Goal: Task Accomplishment & Management: Manage account settings

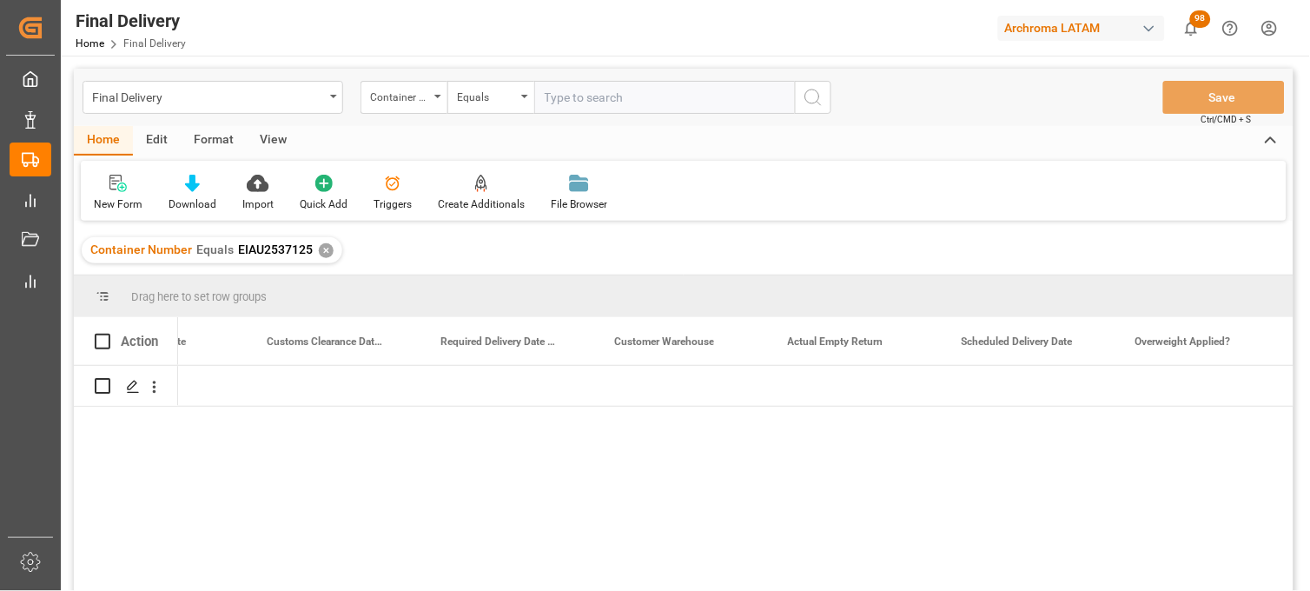
scroll to position [0, 2539]
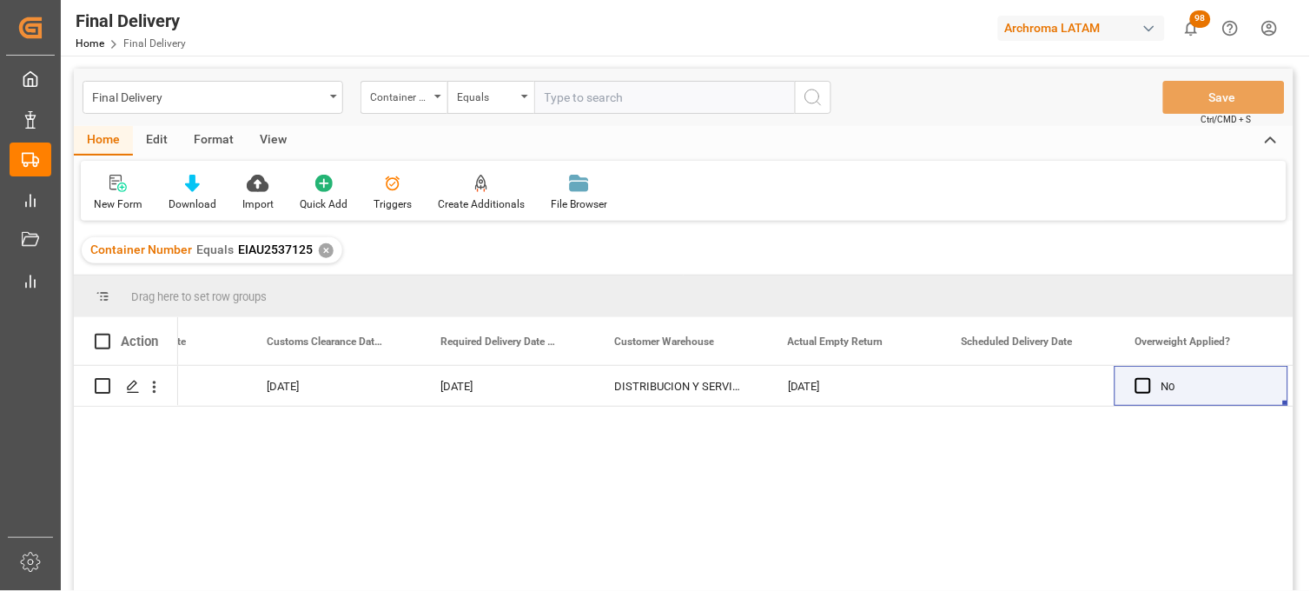
click at [322, 248] on div "✕" at bounding box center [326, 250] width 15 height 15
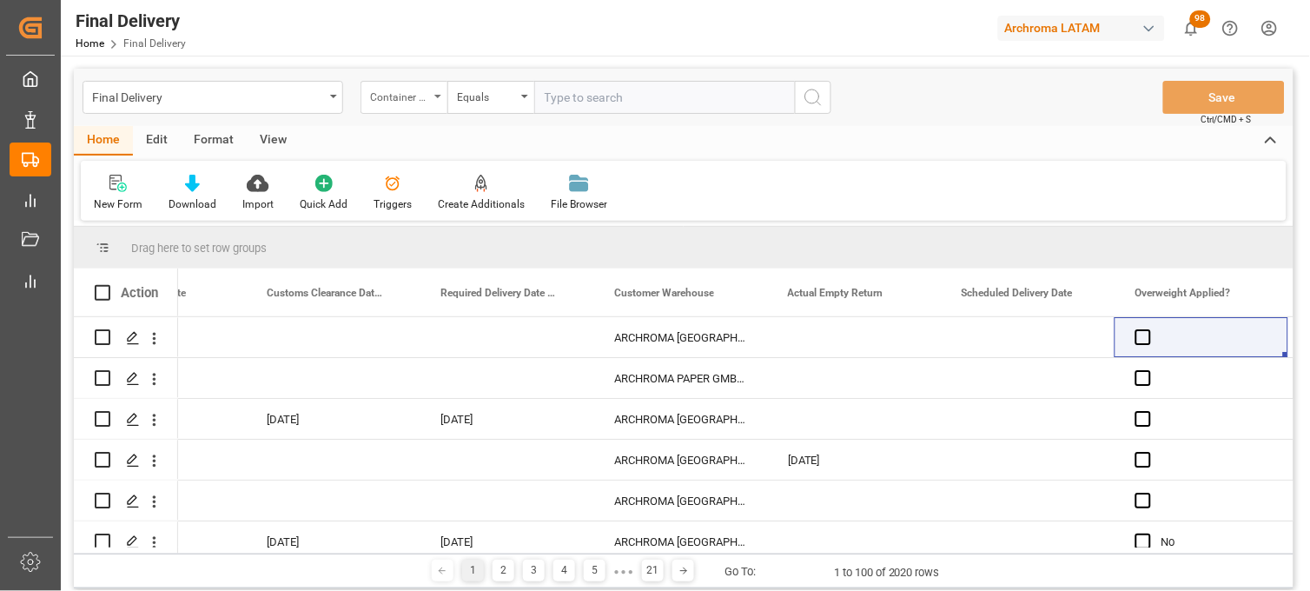
click at [436, 100] on div "Container Number" at bounding box center [404, 97] width 87 height 33
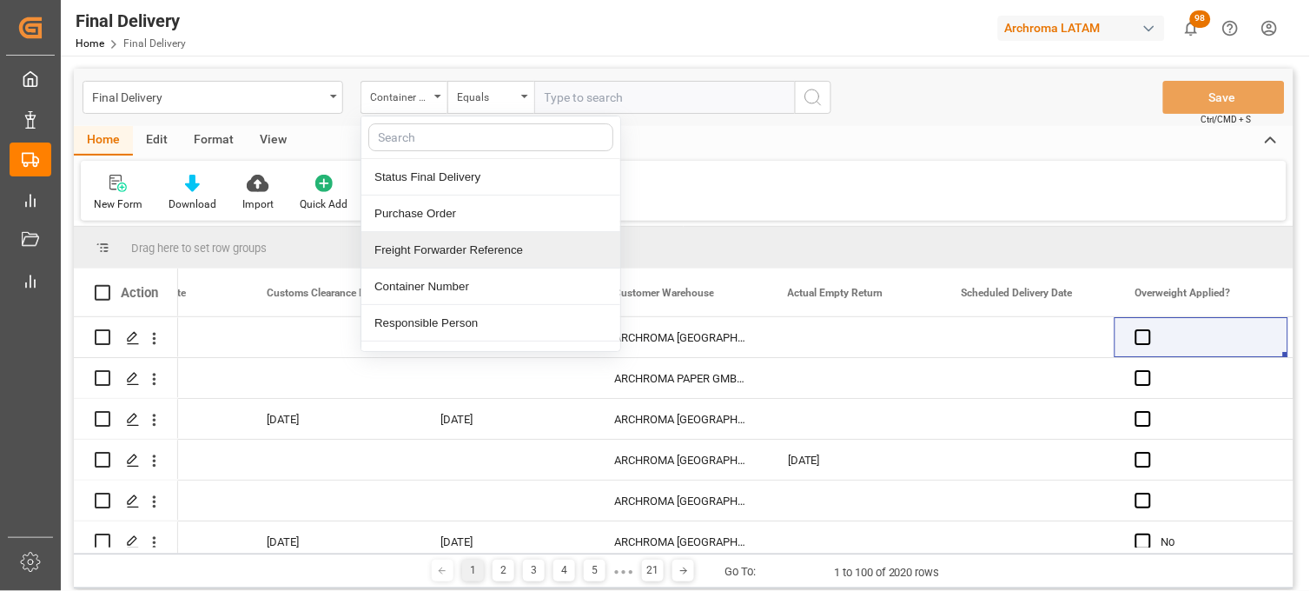
click at [458, 239] on div "Freight Forwarder Reference" at bounding box center [490, 250] width 259 height 36
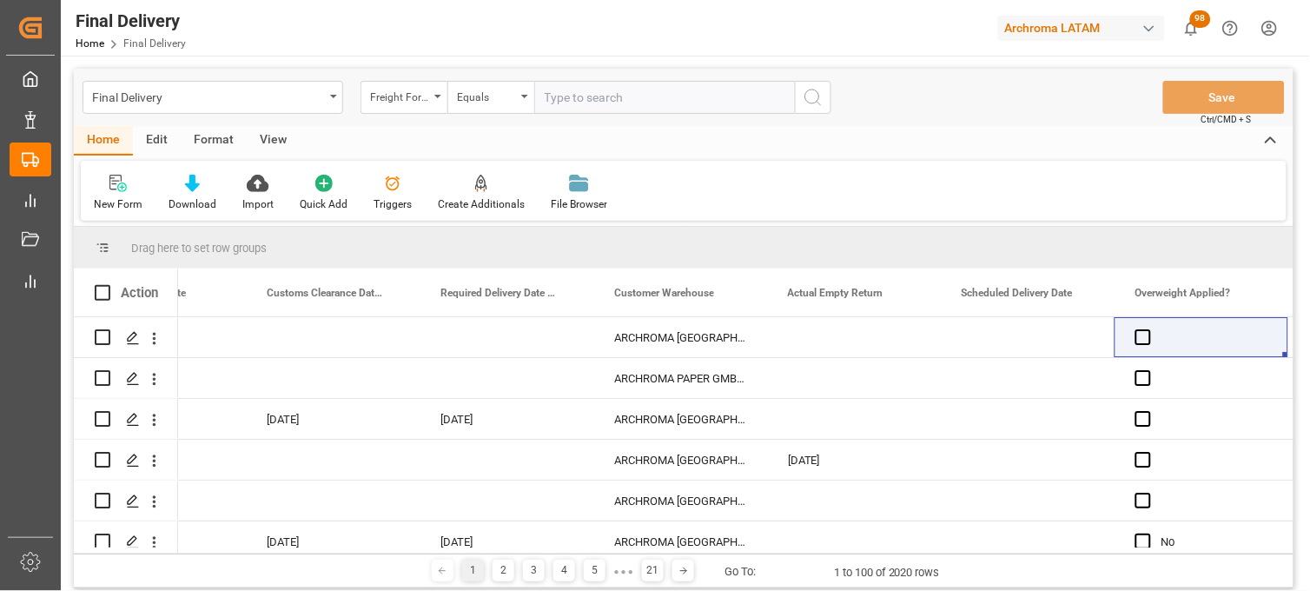
click at [559, 105] on input "text" at bounding box center [664, 97] width 261 height 33
paste input "251006900274"
type input "251006900274"
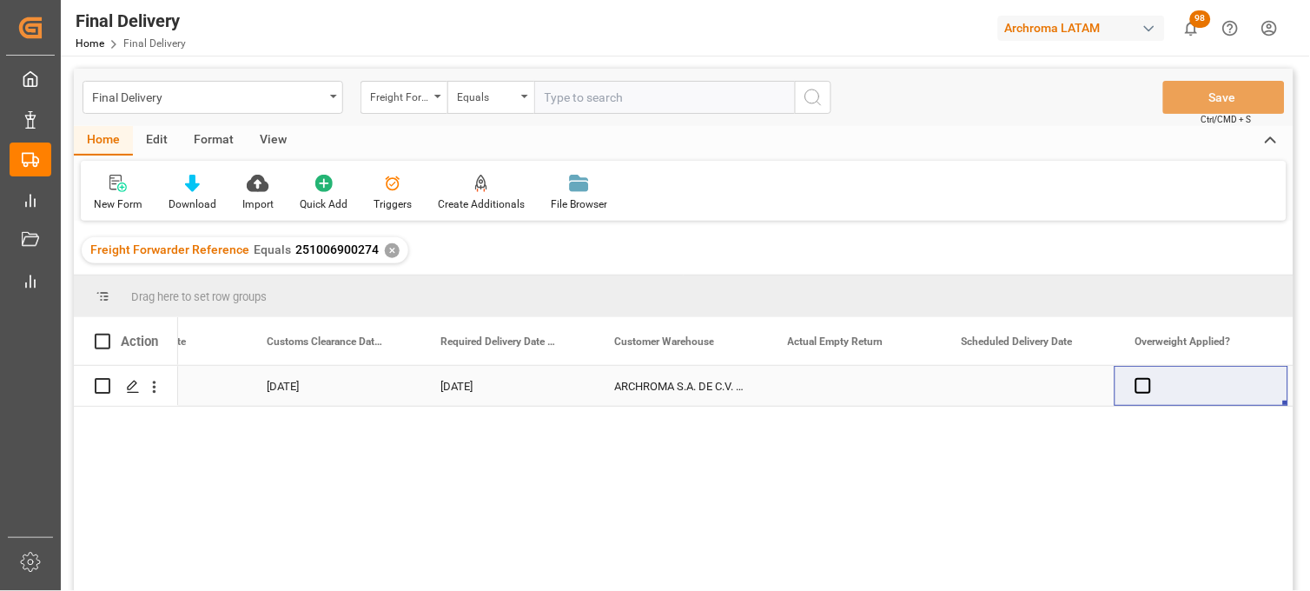
click at [1001, 385] on div "Press SPACE to select this row." at bounding box center [1028, 386] width 174 height 40
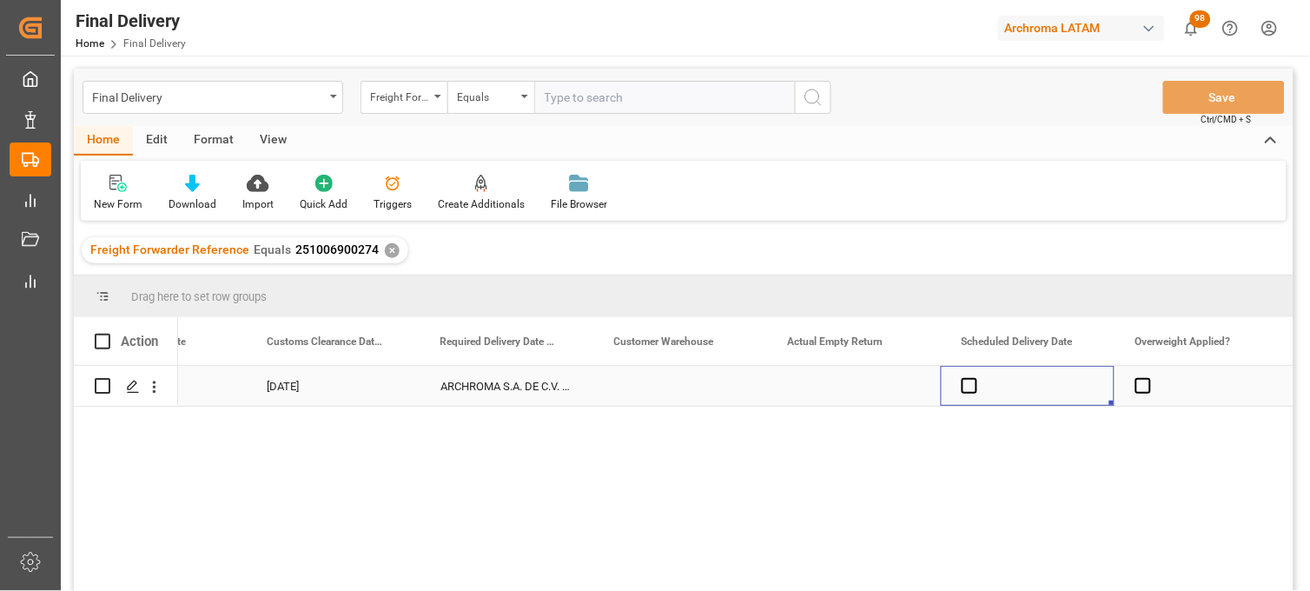
scroll to position [0, 2712]
click at [968, 388] on span "Press SPACE to select this row." at bounding box center [970, 386] width 16 height 16
click at [975, 378] on input "Press SPACE to select this row." at bounding box center [975, 378] width 0 height 0
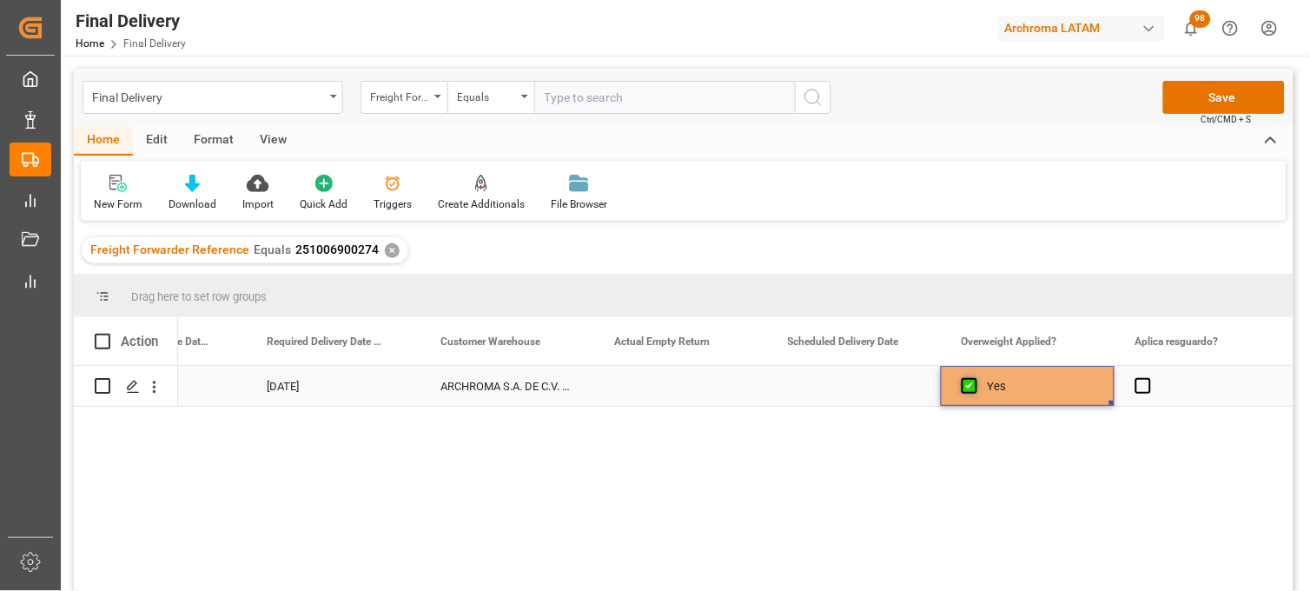
click at [968, 388] on span "Press SPACE to select this row." at bounding box center [970, 386] width 16 height 16
click at [975, 378] on input "Press SPACE to select this row." at bounding box center [975, 378] width 0 height 0
click at [1141, 386] on span "Press SPACE to select this row." at bounding box center [1143, 386] width 16 height 16
click at [1149, 378] on input "Press SPACE to select this row." at bounding box center [1149, 378] width 0 height 0
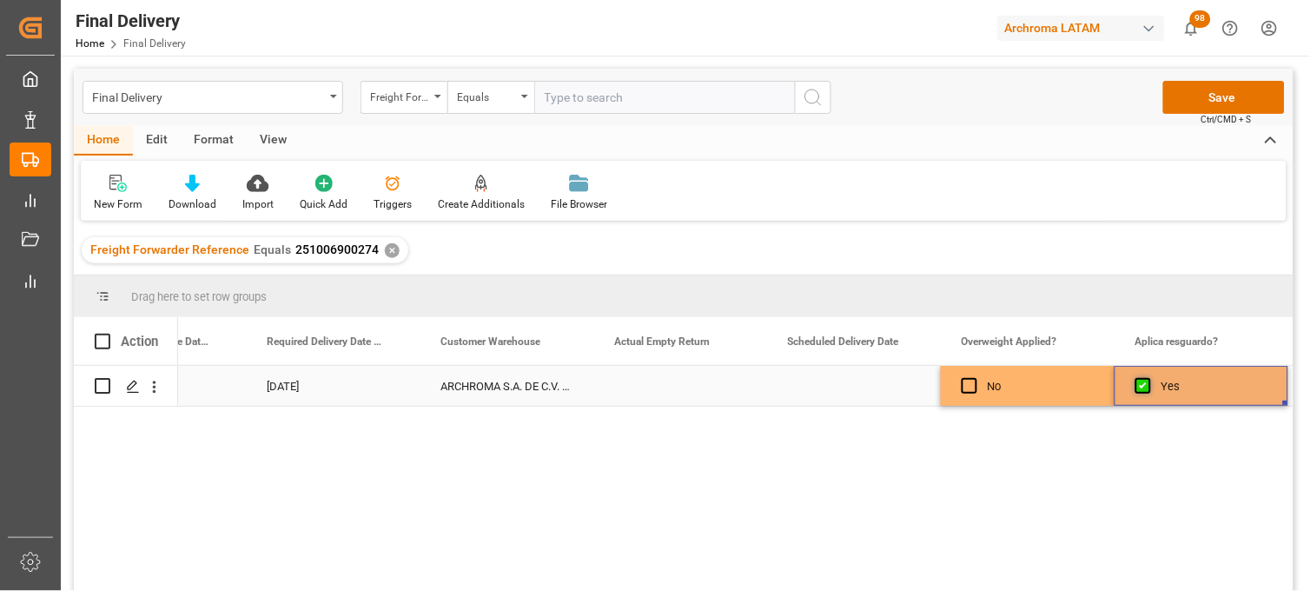
click at [1141, 386] on span "Press SPACE to select this row." at bounding box center [1143, 386] width 16 height 16
click at [1149, 378] on input "Press SPACE to select this row." at bounding box center [1149, 378] width 0 height 0
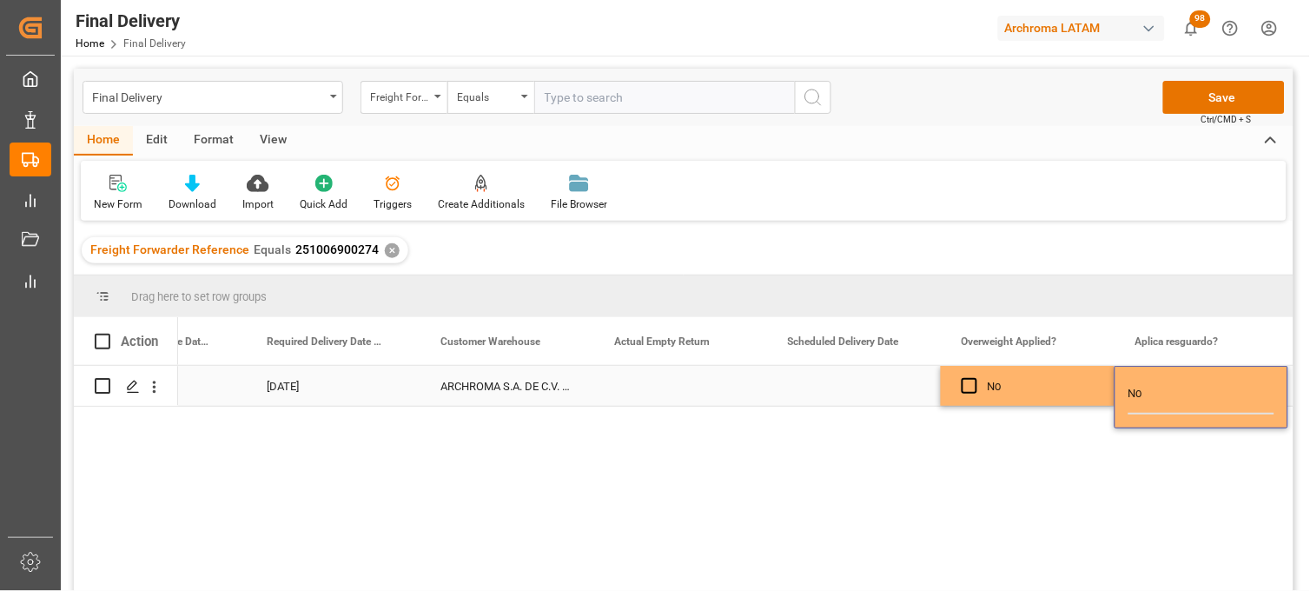
click at [862, 393] on div "Press SPACE to select this row." at bounding box center [854, 386] width 174 height 40
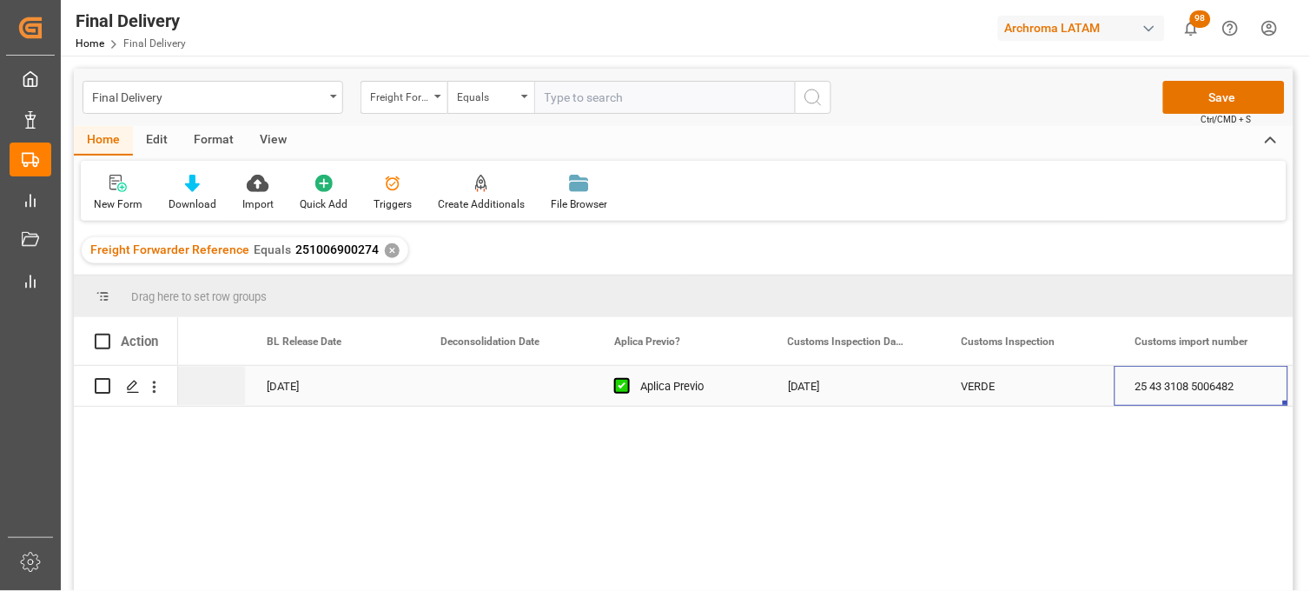
scroll to position [0, 1496]
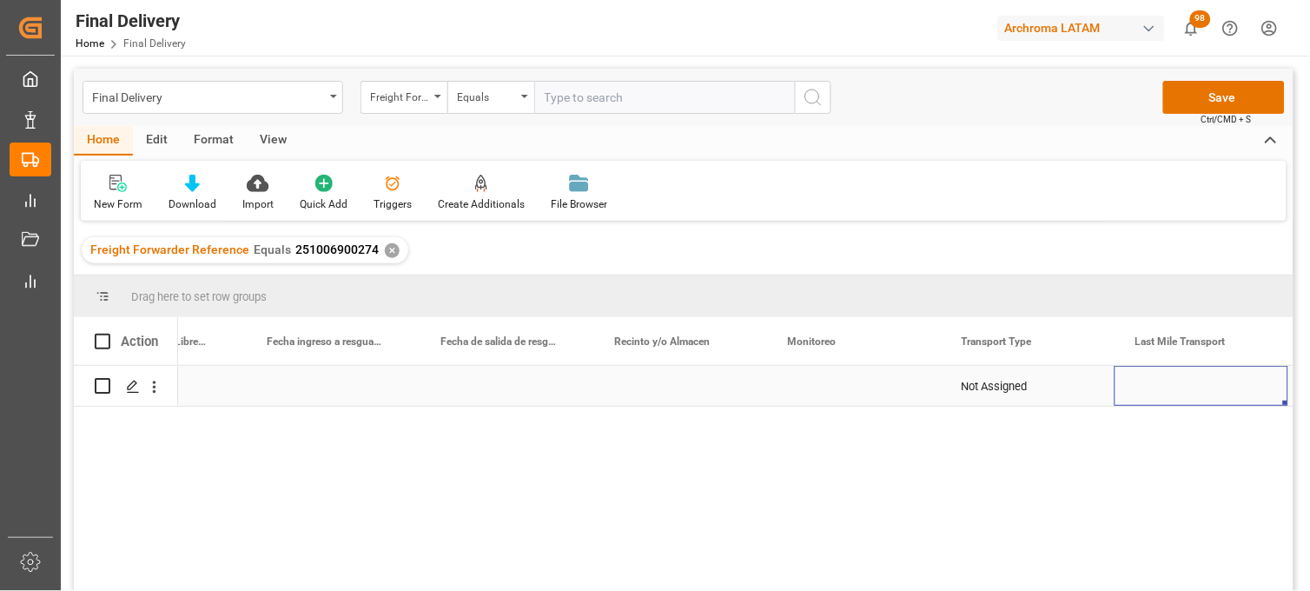
click at [813, 387] on div "Press SPACE to select this row." at bounding box center [854, 386] width 174 height 40
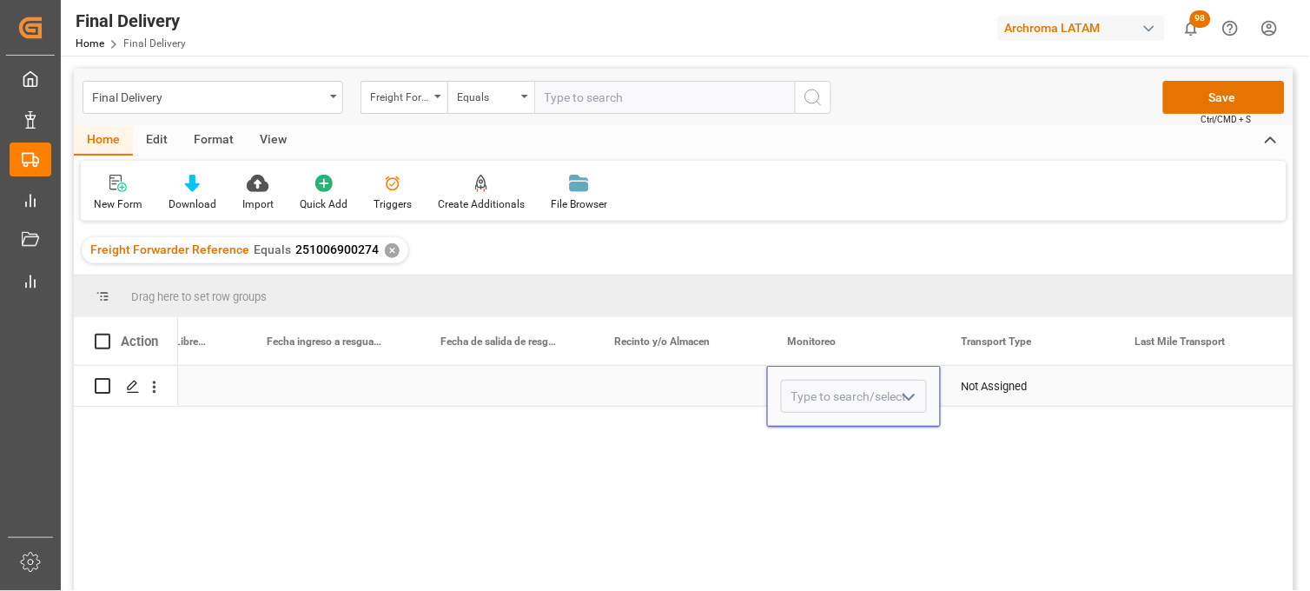
click at [817, 387] on input "Press SPACE to select this row." at bounding box center [854, 396] width 146 height 33
click at [829, 434] on div "[PERSON_NAME]" at bounding box center [854, 445] width 144 height 61
type input "[PERSON_NAME]"
click at [973, 383] on div "Not Assigned" at bounding box center [1028, 387] width 132 height 40
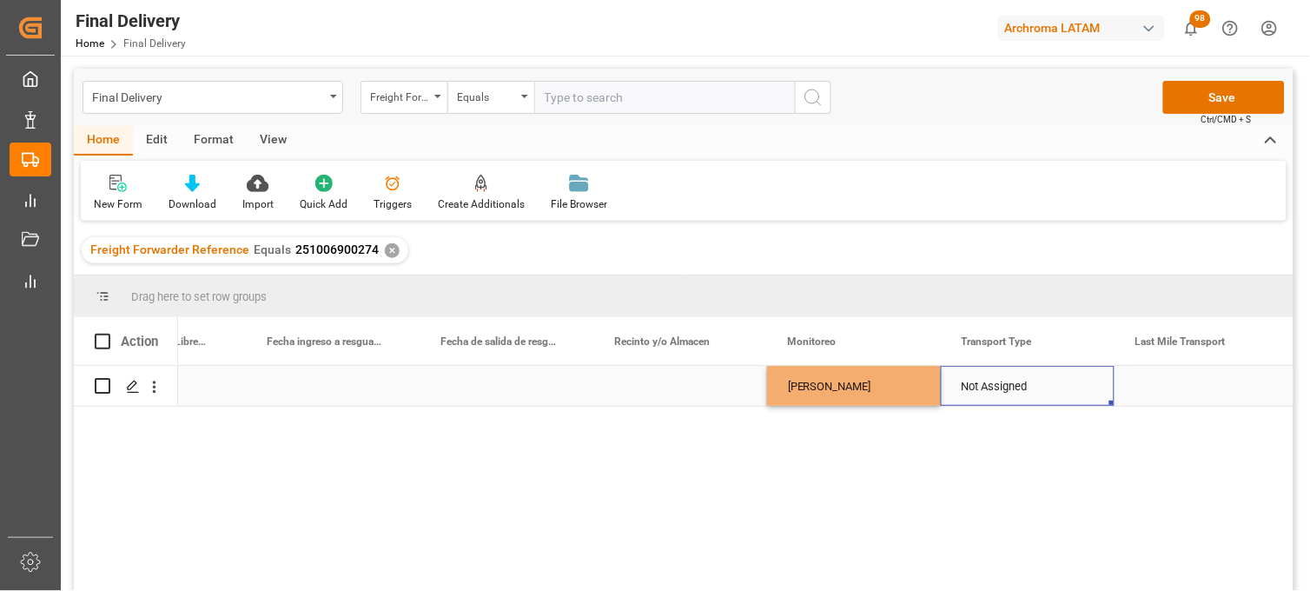
click at [973, 383] on div "Not Assigned" at bounding box center [1028, 387] width 132 height 40
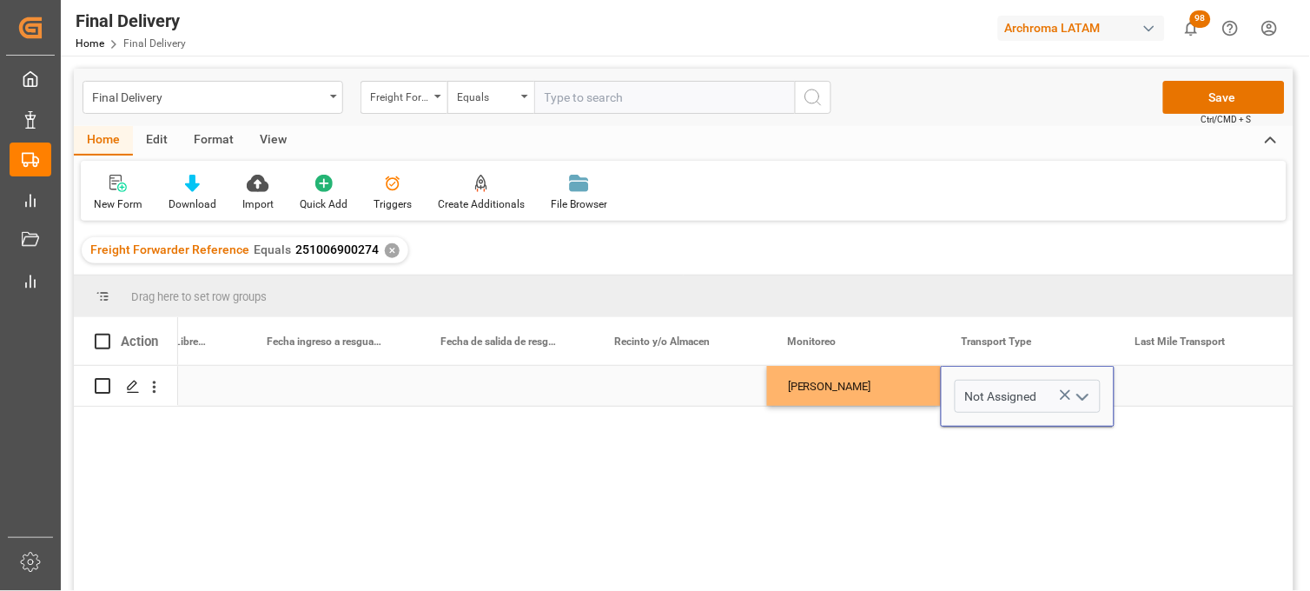
click at [1057, 389] on icon "Press SPACE to select this row." at bounding box center [1065, 395] width 18 height 18
click at [1001, 389] on input "Press SPACE to select this row." at bounding box center [1028, 396] width 146 height 33
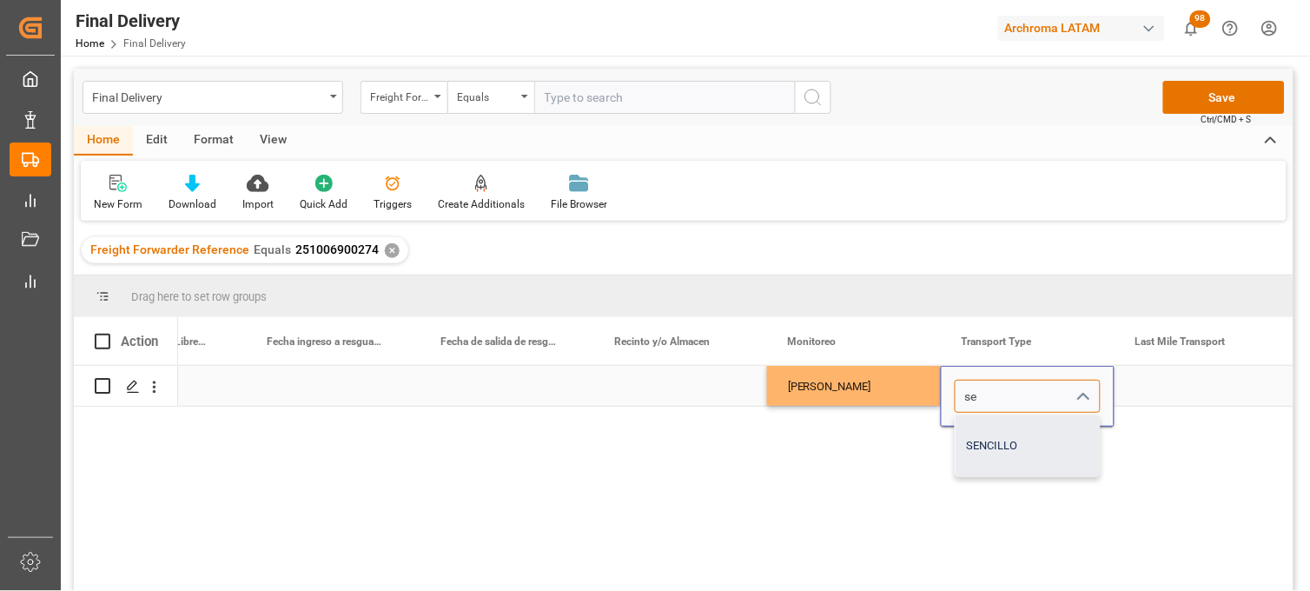
click at [985, 437] on div "SENCILLO" at bounding box center [1028, 445] width 144 height 61
type input "SENCILLO"
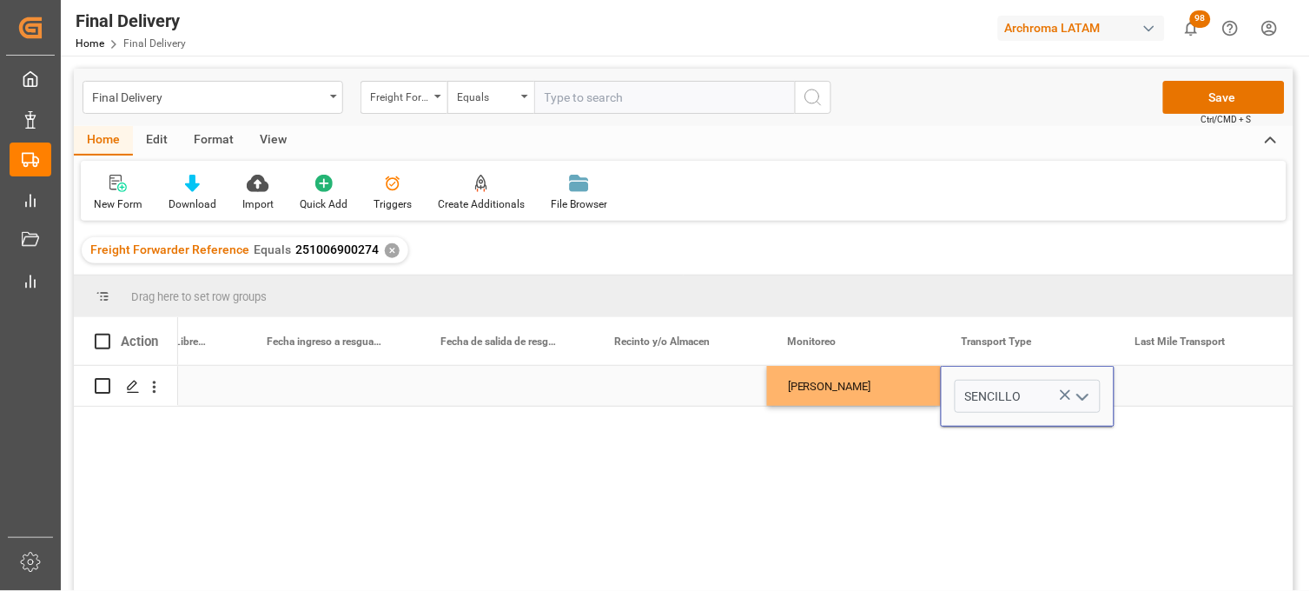
click at [1167, 388] on div "Press SPACE to select this row." at bounding box center [1202, 386] width 174 height 40
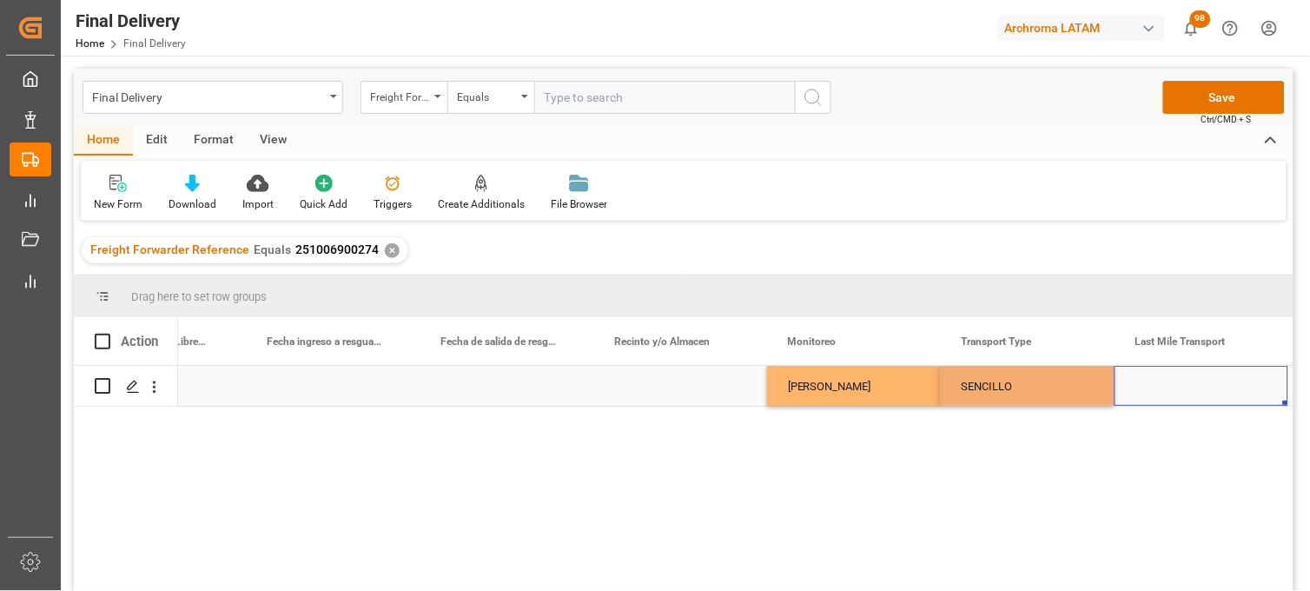
click at [1167, 388] on div "Press SPACE to select this row." at bounding box center [1202, 386] width 174 height 40
click at [1167, 388] on input "Press SPACE to select this row." at bounding box center [1202, 396] width 146 height 33
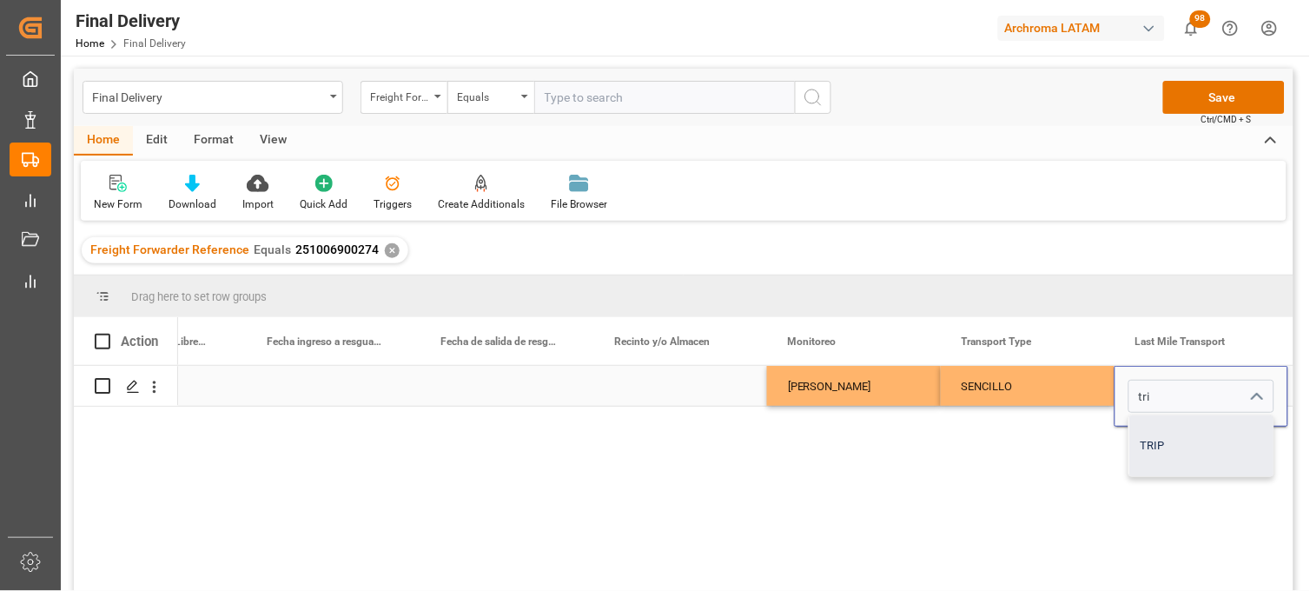
click at [1150, 461] on div "TRIP" at bounding box center [1201, 445] width 144 height 61
type input "TRIP"
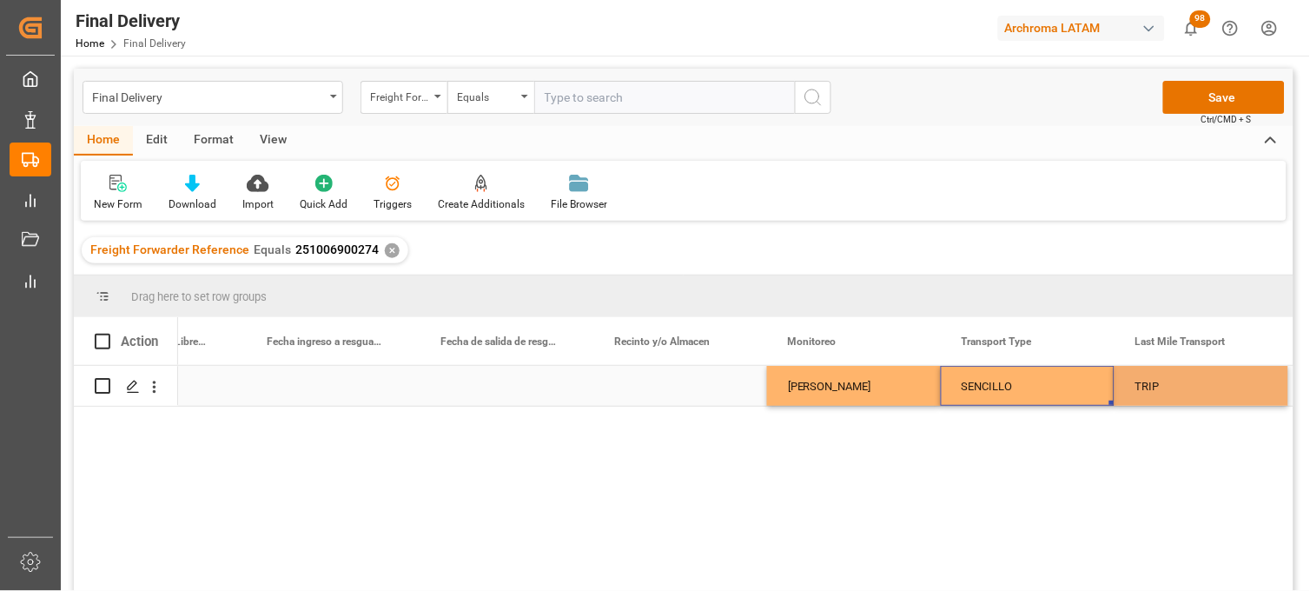
click at [1026, 387] on div "SENCILLO" at bounding box center [1028, 387] width 132 height 40
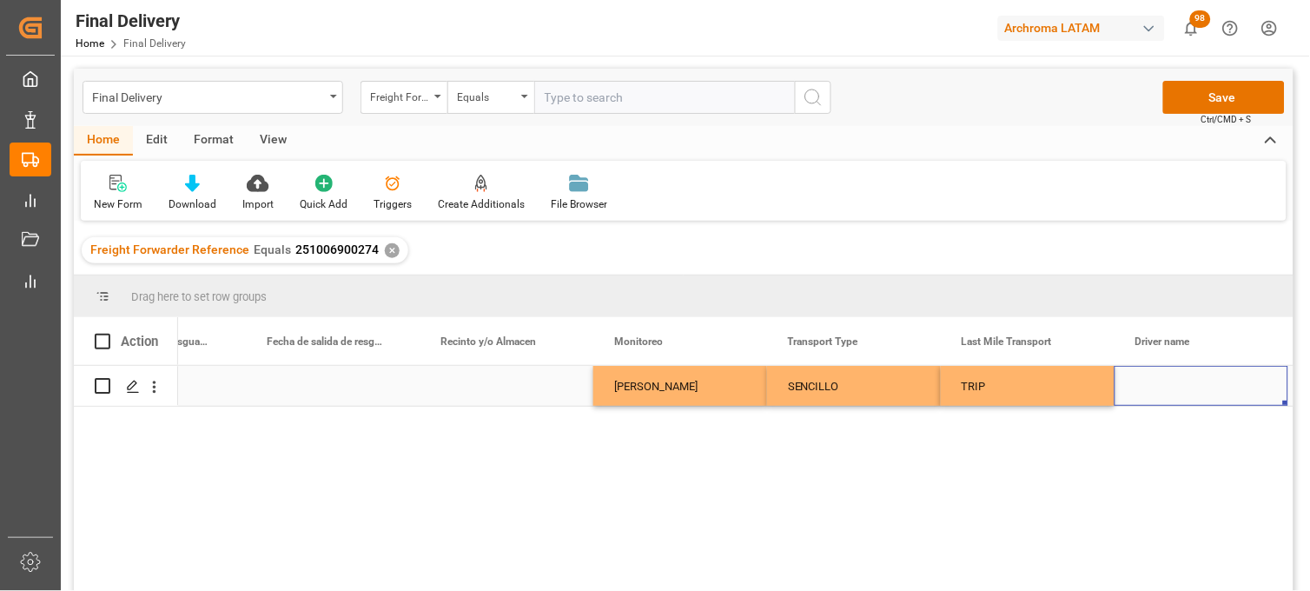
click at [1182, 387] on div "Press SPACE to select this row." at bounding box center [1202, 386] width 174 height 40
type input "[PERSON_NAME]"
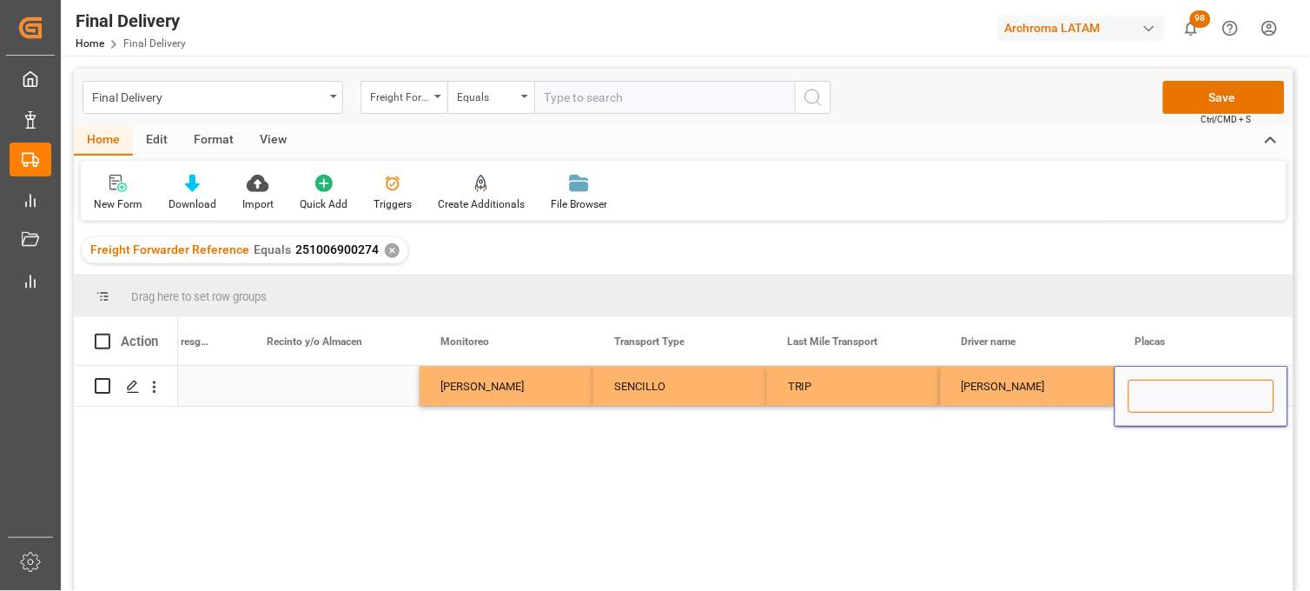
click at [1166, 388] on input "Press SPACE to select this row." at bounding box center [1202, 396] width 146 height 33
paste input "78AK5H"
type input "78AK5H"
click at [1049, 374] on div "[PERSON_NAME]" at bounding box center [1028, 386] width 174 height 40
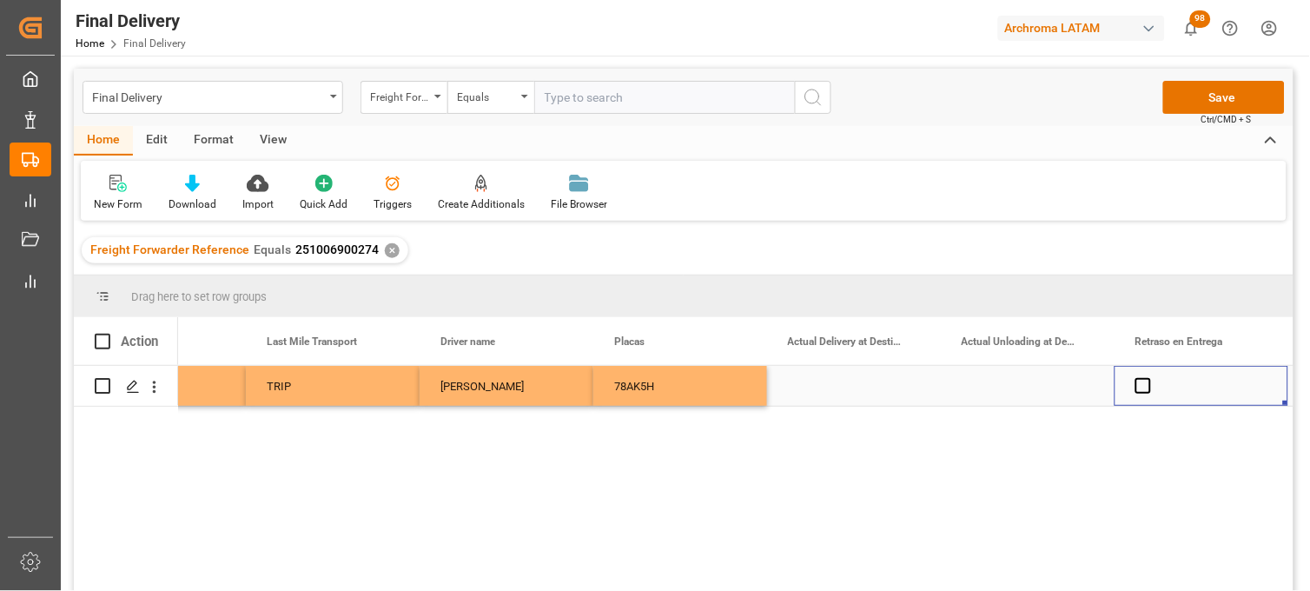
click at [826, 388] on div "Press SPACE to select this row." at bounding box center [854, 386] width 174 height 40
click at [827, 388] on div "Press SPACE to select this row." at bounding box center [854, 386] width 174 height 40
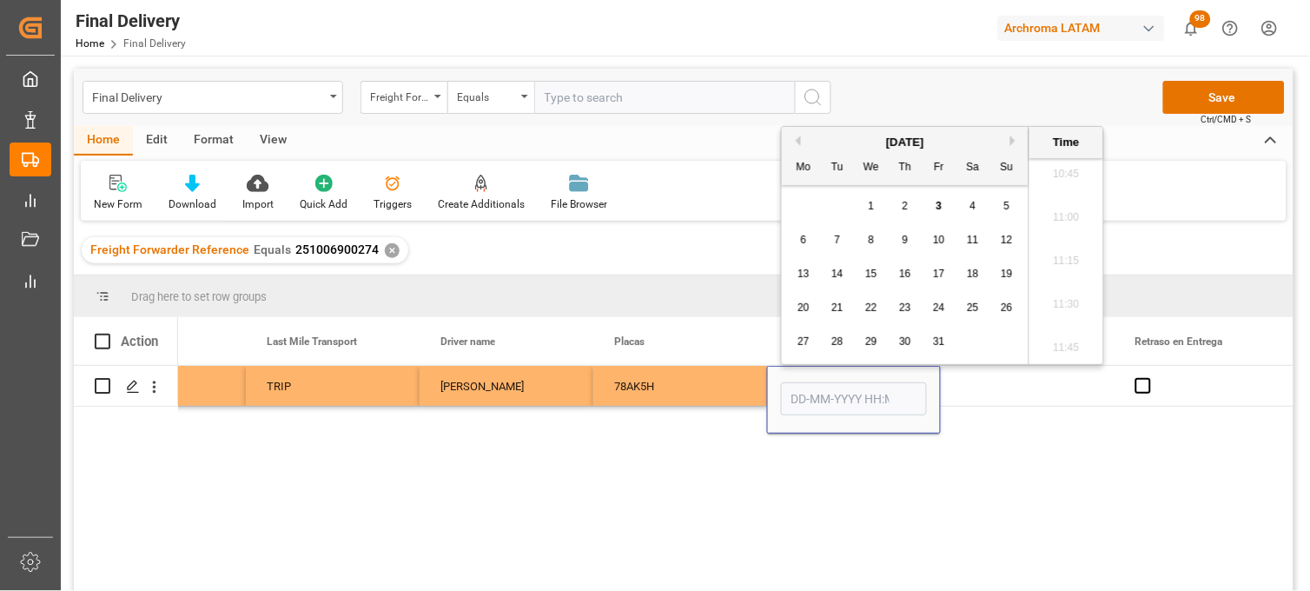
click at [902, 212] on div "2" at bounding box center [906, 206] width 22 height 21
click at [1066, 348] on li "09:30" at bounding box center [1067, 342] width 74 height 43
type input "[DATE] 09:30"
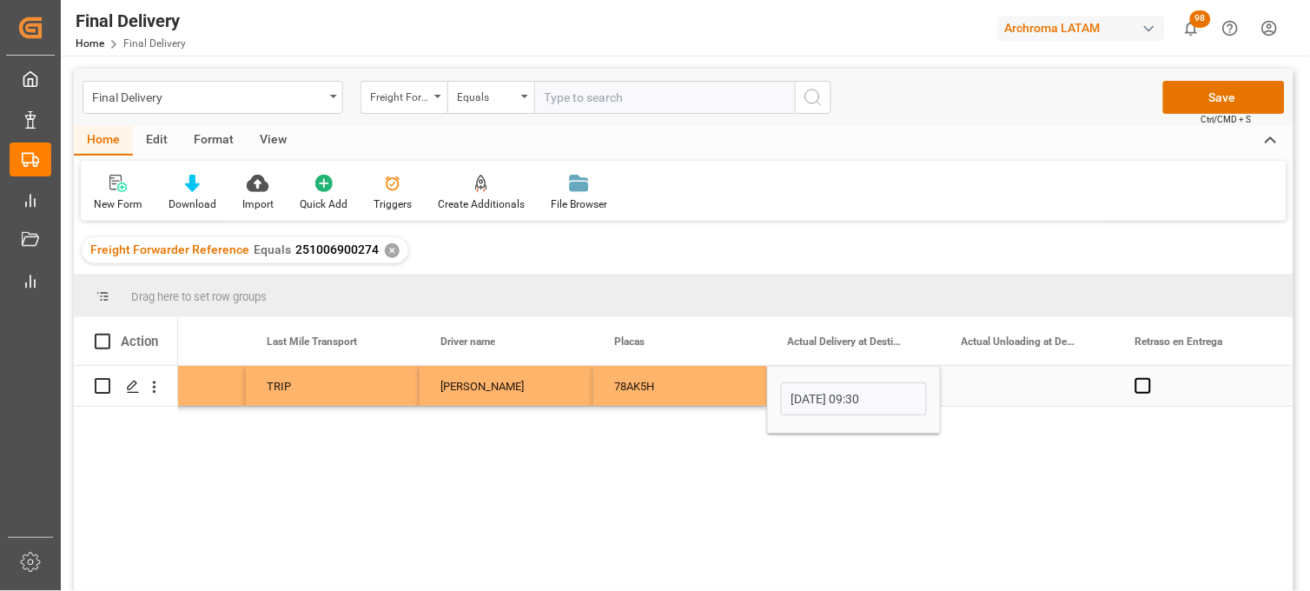
click at [1005, 381] on div "Press SPACE to select this row." at bounding box center [1028, 386] width 174 height 40
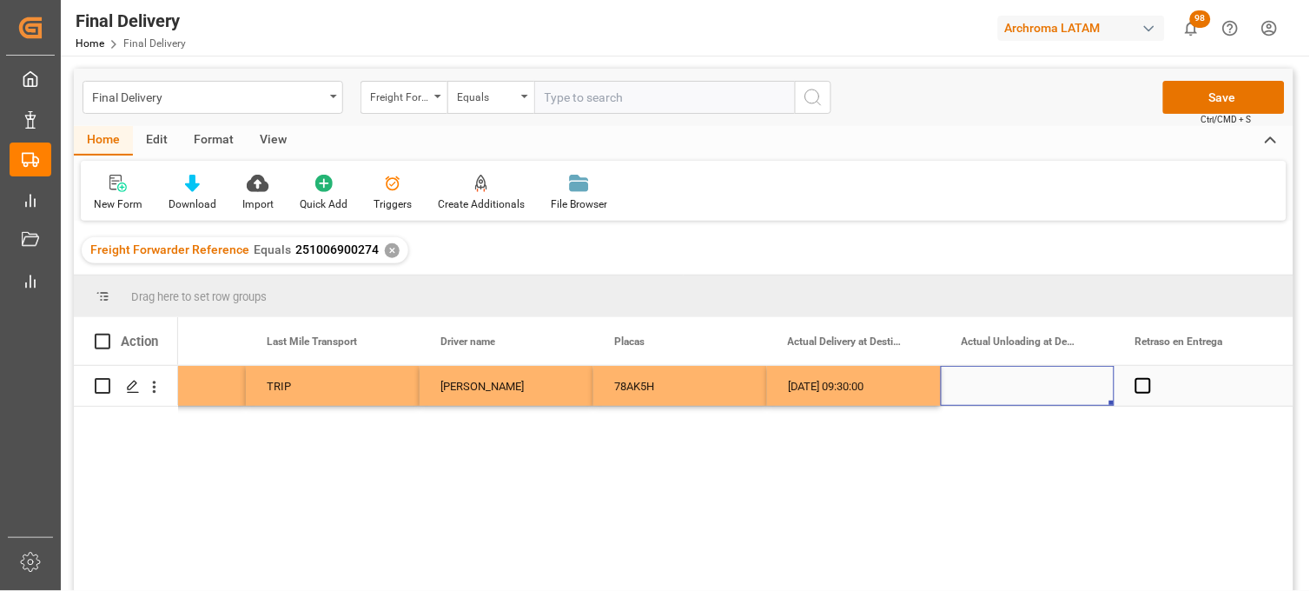
click at [1003, 391] on div "Press SPACE to select this row." at bounding box center [1028, 386] width 174 height 40
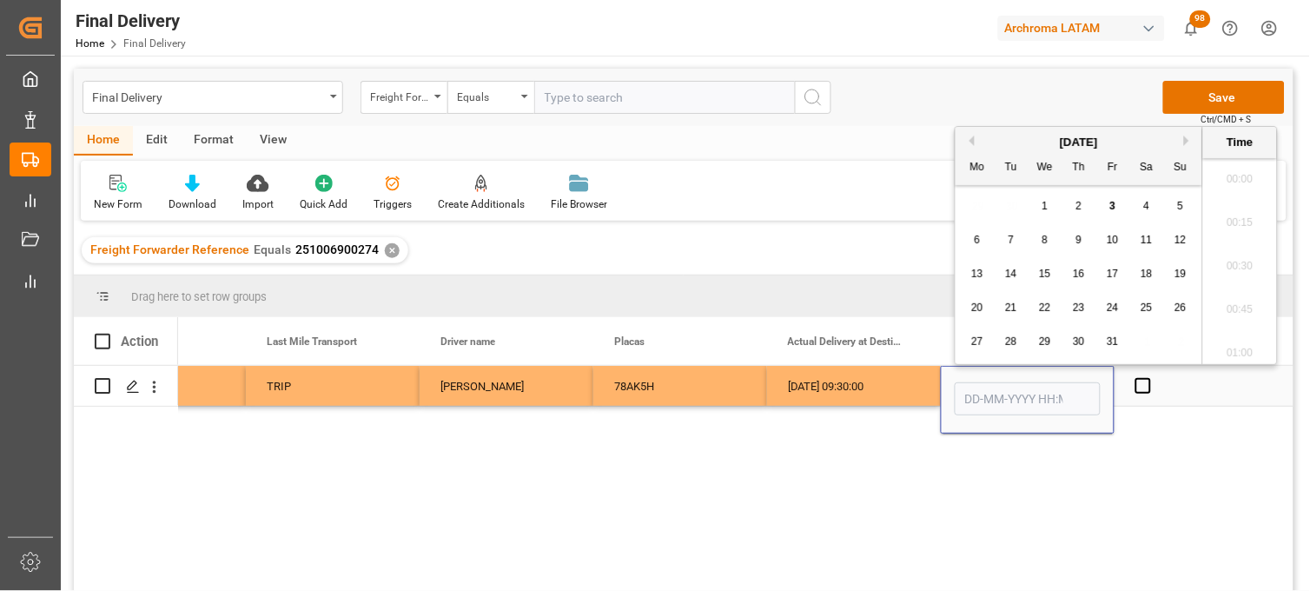
scroll to position [1873, 0]
click at [1074, 209] on div "2" at bounding box center [1080, 206] width 22 height 21
click at [1235, 276] on li "13:00" at bounding box center [1240, 275] width 74 height 43
type input "[DATE] 13:00"
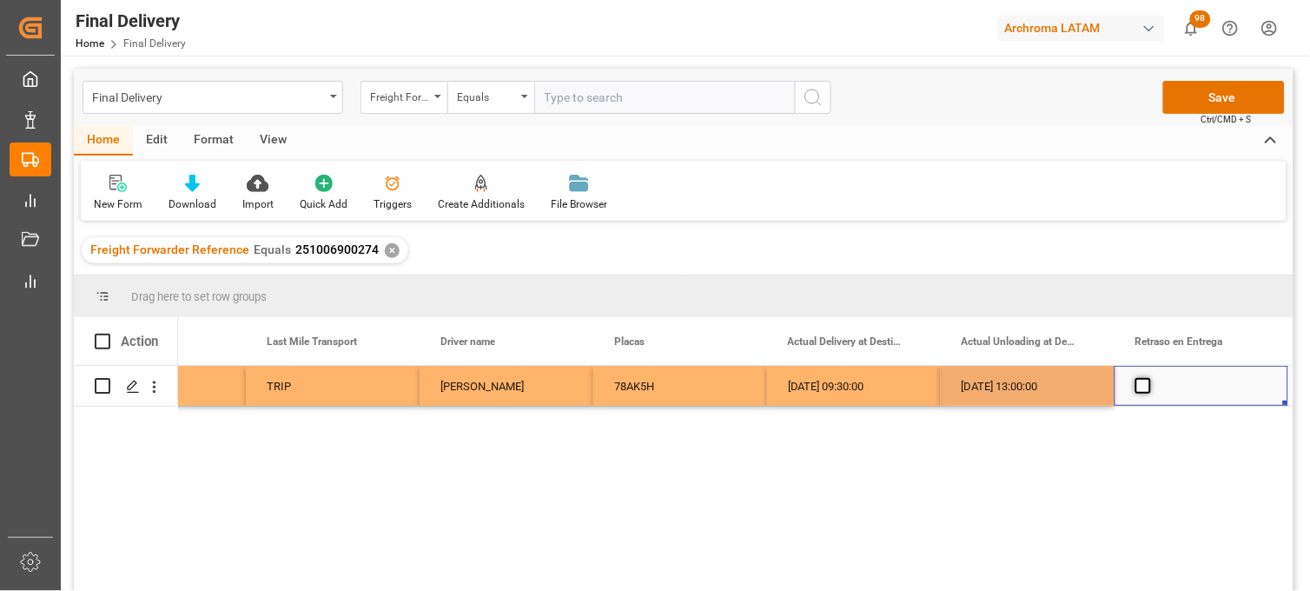
click at [1138, 383] on span "Press SPACE to select this row." at bounding box center [1143, 386] width 16 height 16
click at [1149, 378] on input "Press SPACE to select this row." at bounding box center [1149, 378] width 0 height 0
click at [1138, 383] on span "Press SPACE to select this row." at bounding box center [1143, 386] width 16 height 16
click at [1149, 378] on input "Press SPACE to select this row." at bounding box center [1149, 378] width 0 height 0
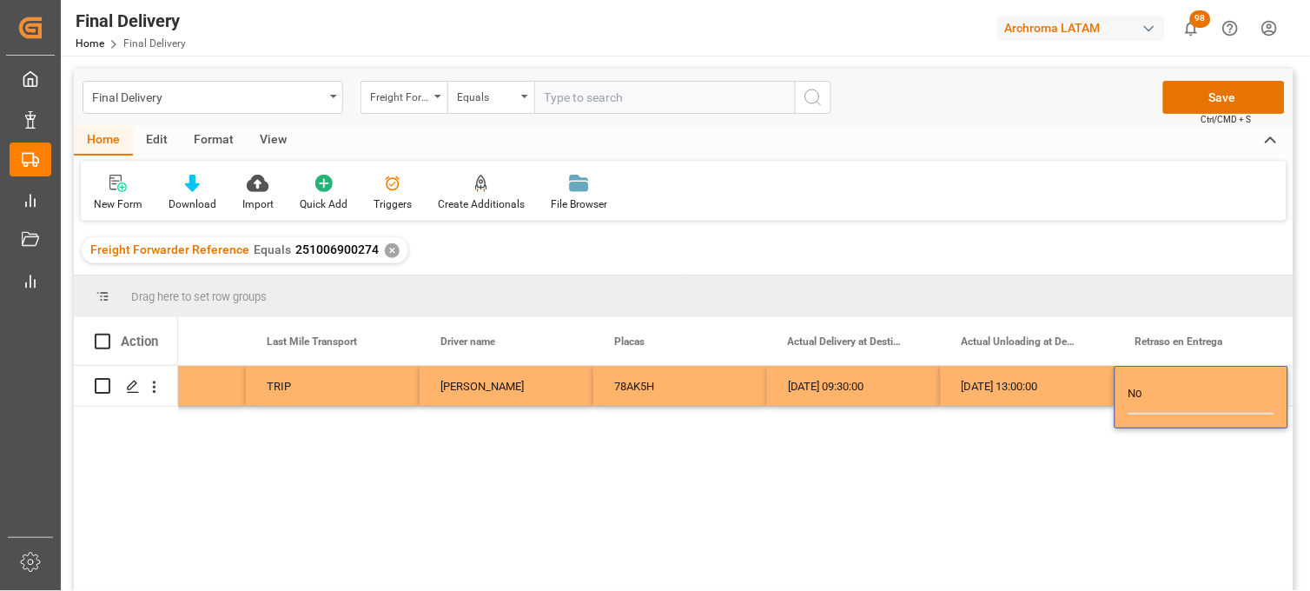
click at [1044, 383] on div "[DATE] 13:00:00" at bounding box center [1028, 386] width 174 height 40
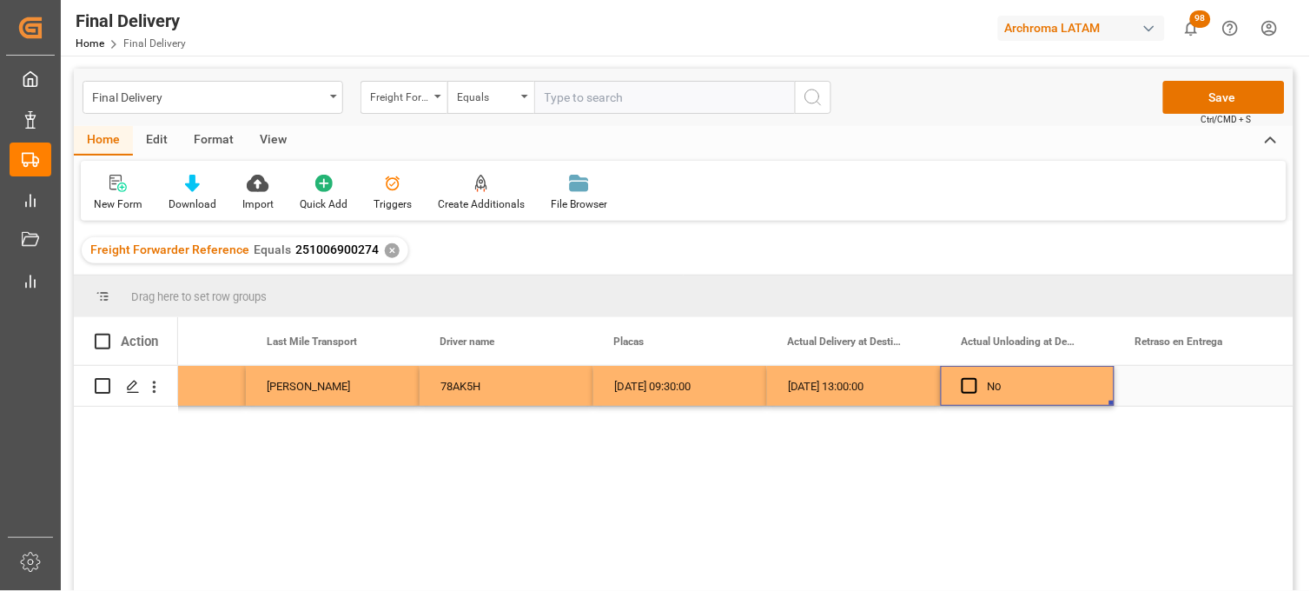
scroll to position [0, 4971]
click at [1158, 386] on div "Press SPACE to select this row." at bounding box center [1202, 386] width 174 height 40
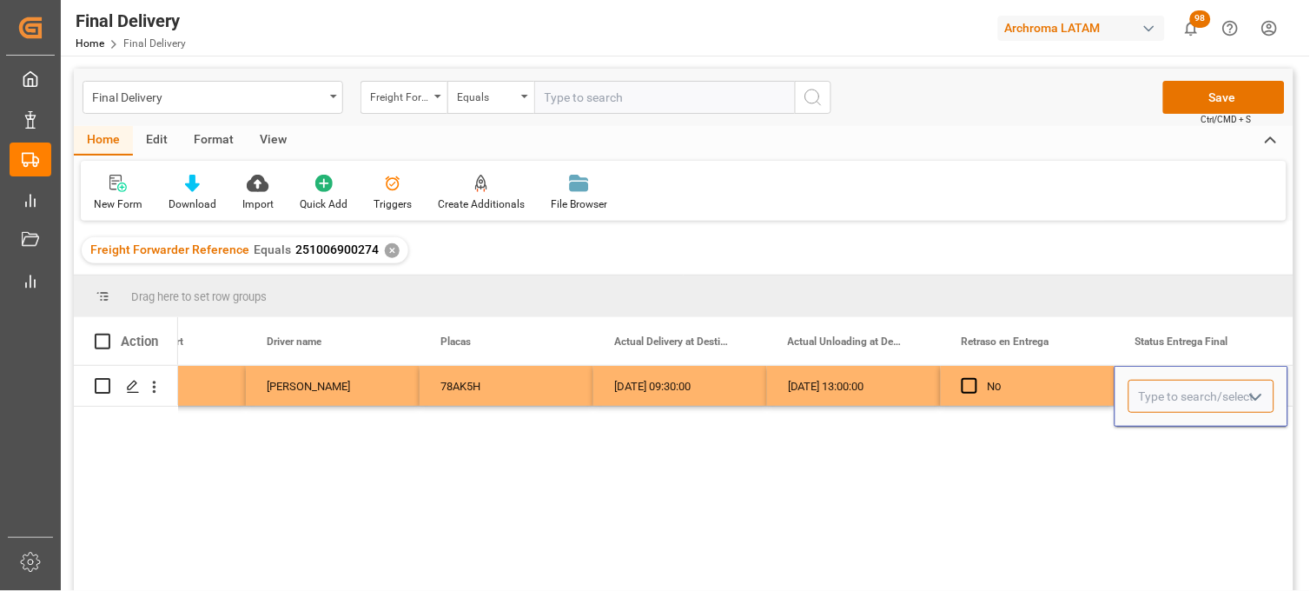
click at [1158, 386] on input "Press SPACE to select this row." at bounding box center [1202, 396] width 146 height 33
click at [1164, 387] on input "Press SPACE to select this row." at bounding box center [1202, 396] width 146 height 33
click at [1169, 441] on div "PLANTA" at bounding box center [1201, 445] width 144 height 61
type input "PLANTA"
click at [1054, 394] on div "No" at bounding box center [1041, 387] width 106 height 40
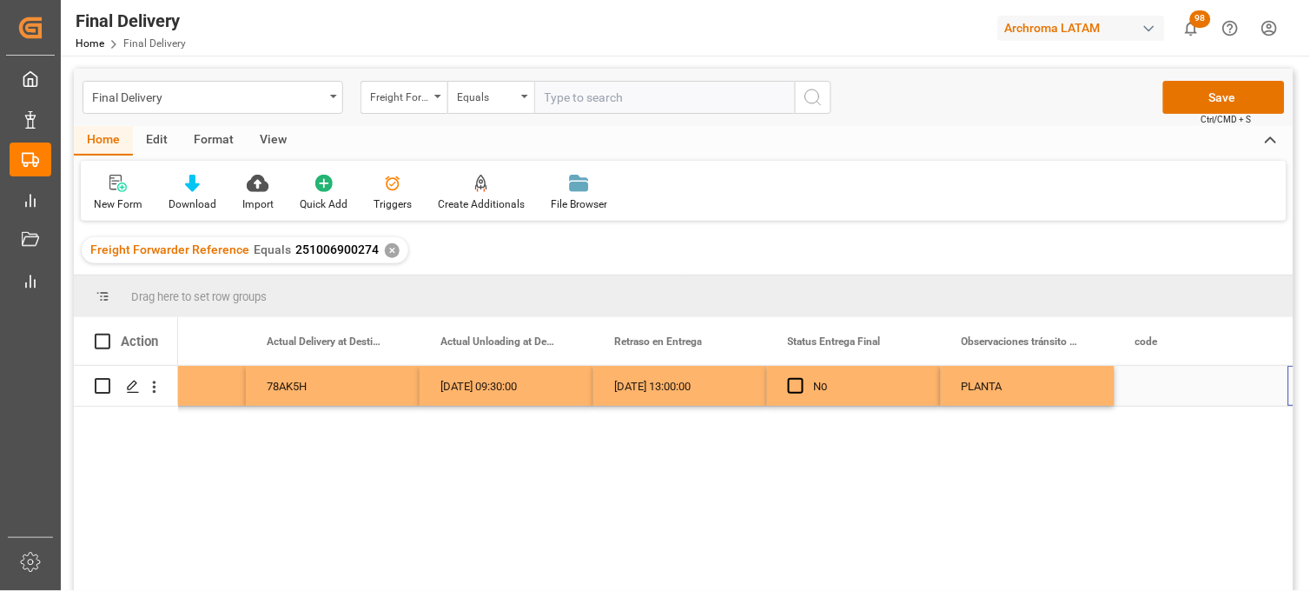
scroll to position [0, 5319]
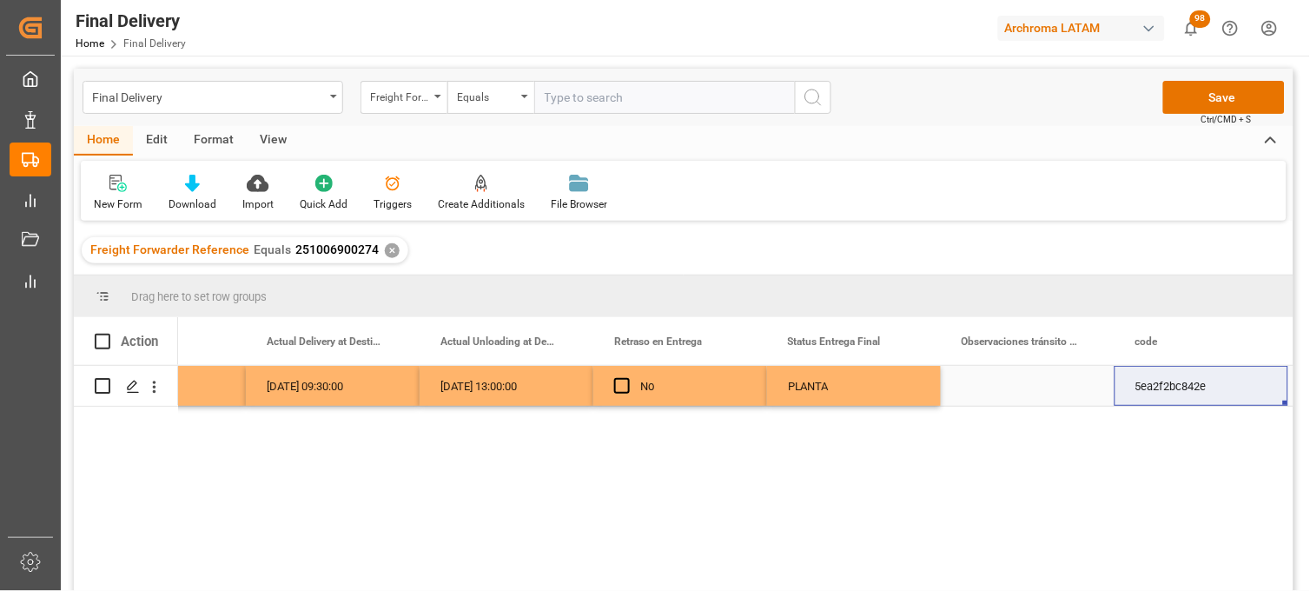
click at [493, 384] on div "[DATE] 13:00:00" at bounding box center [507, 386] width 174 height 40
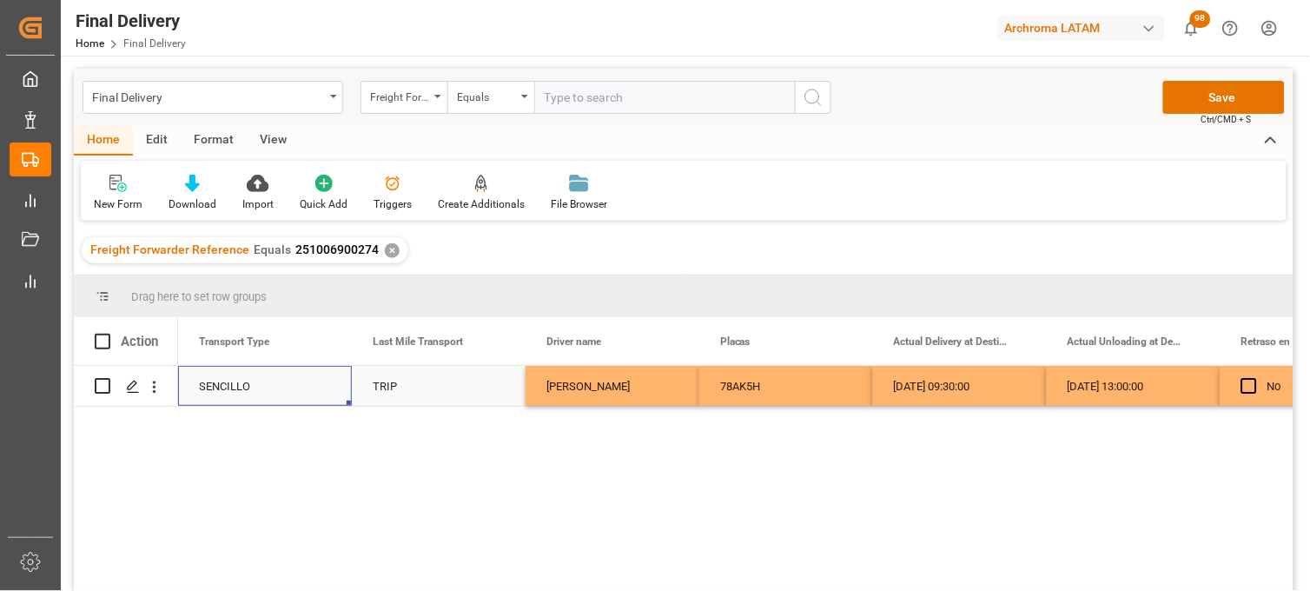
scroll to position [0, 4518]
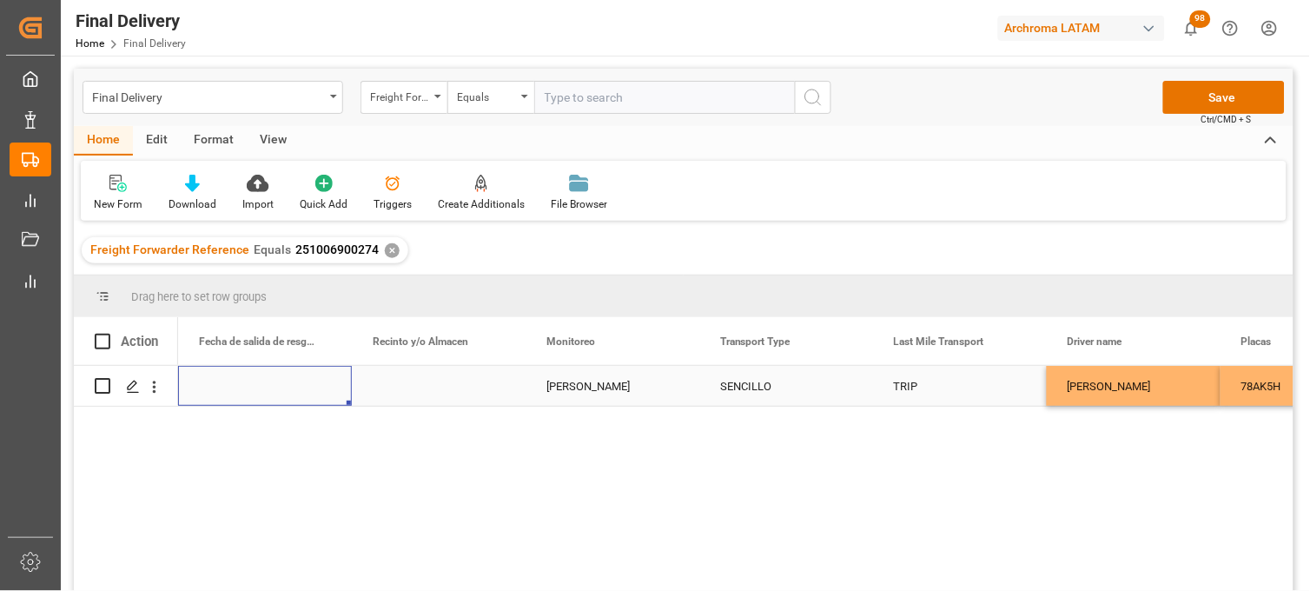
click at [431, 387] on div "Press SPACE to select this row." at bounding box center [439, 386] width 174 height 40
click at [431, 387] on input "Press SPACE to select this row." at bounding box center [439, 396] width 146 height 33
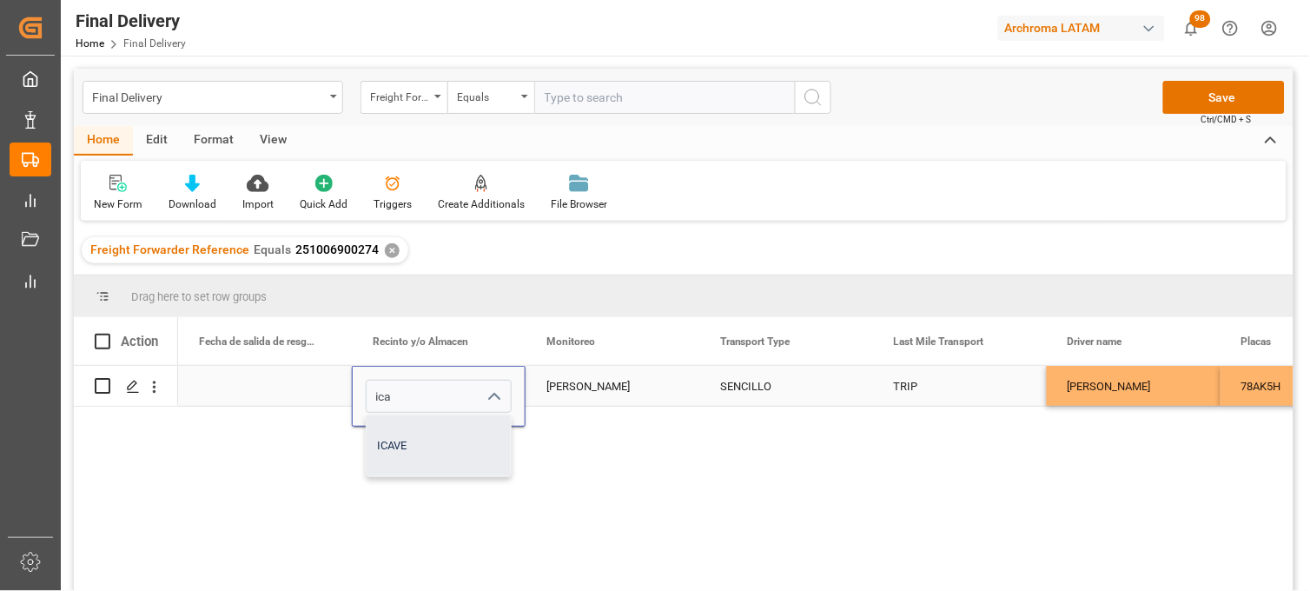
click at [419, 446] on div "ICAVE" at bounding box center [439, 445] width 144 height 61
type input "ICAVE"
click at [584, 392] on div "[PERSON_NAME]" at bounding box center [612, 387] width 132 height 40
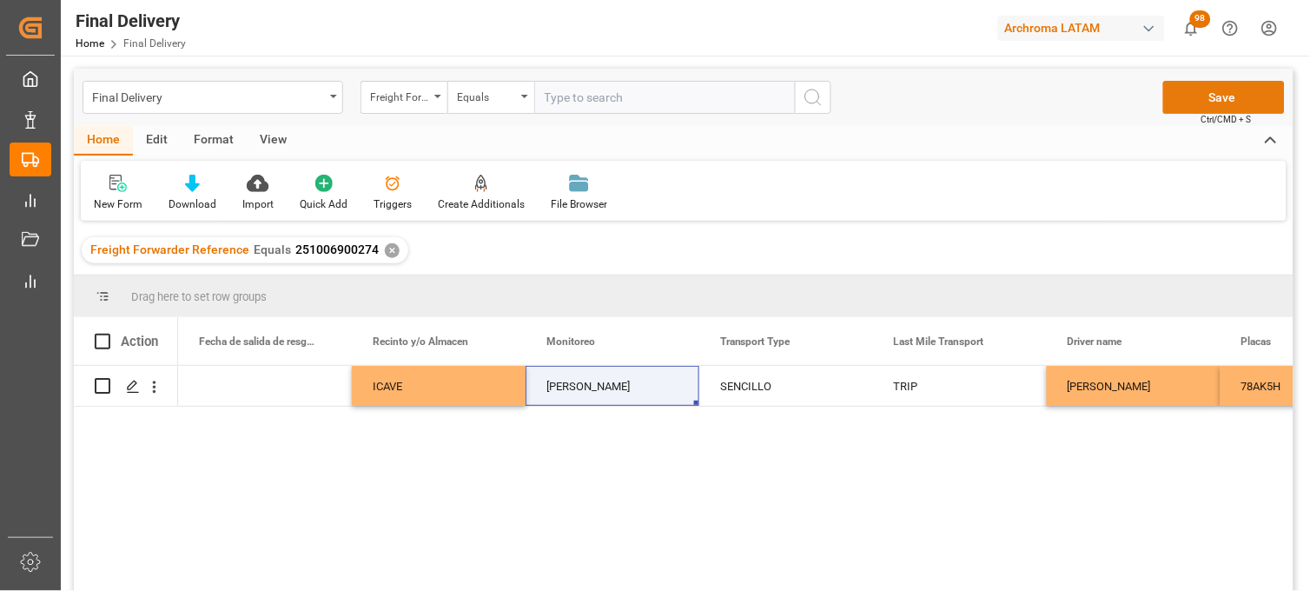
click at [1234, 87] on button "Save" at bounding box center [1224, 97] width 122 height 33
